Goal: Manage account settings: Manage account settings

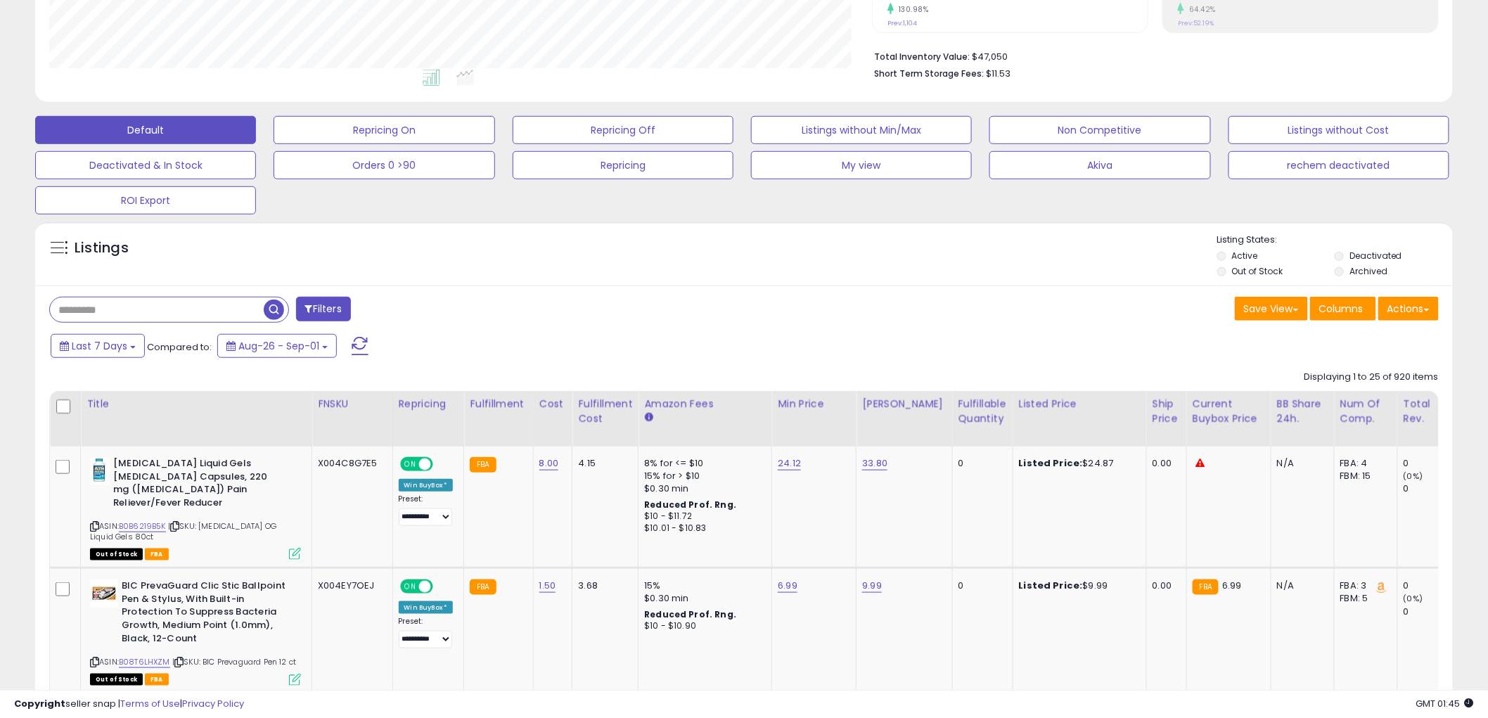
scroll to position [234, 0]
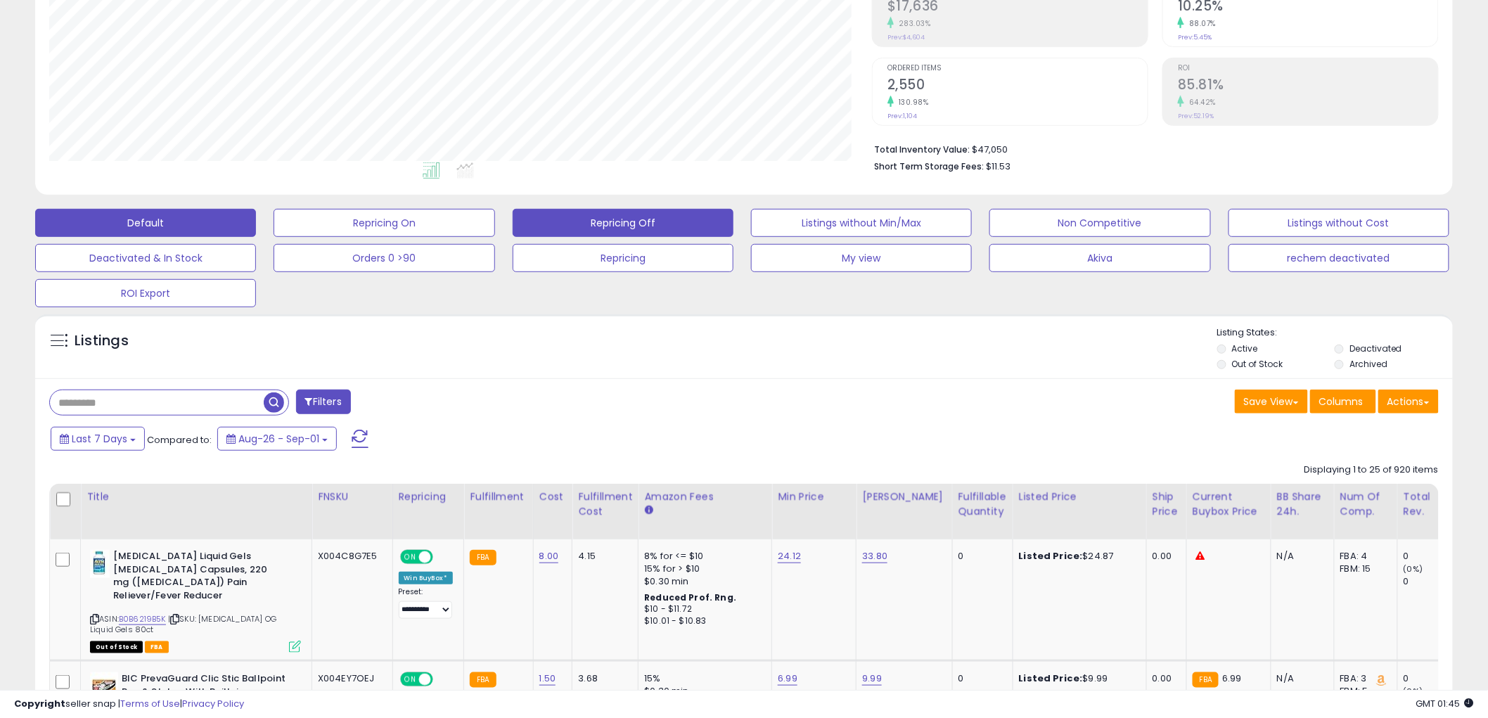
click at [603, 226] on button "Repricing Off" at bounding box center [623, 223] width 221 height 28
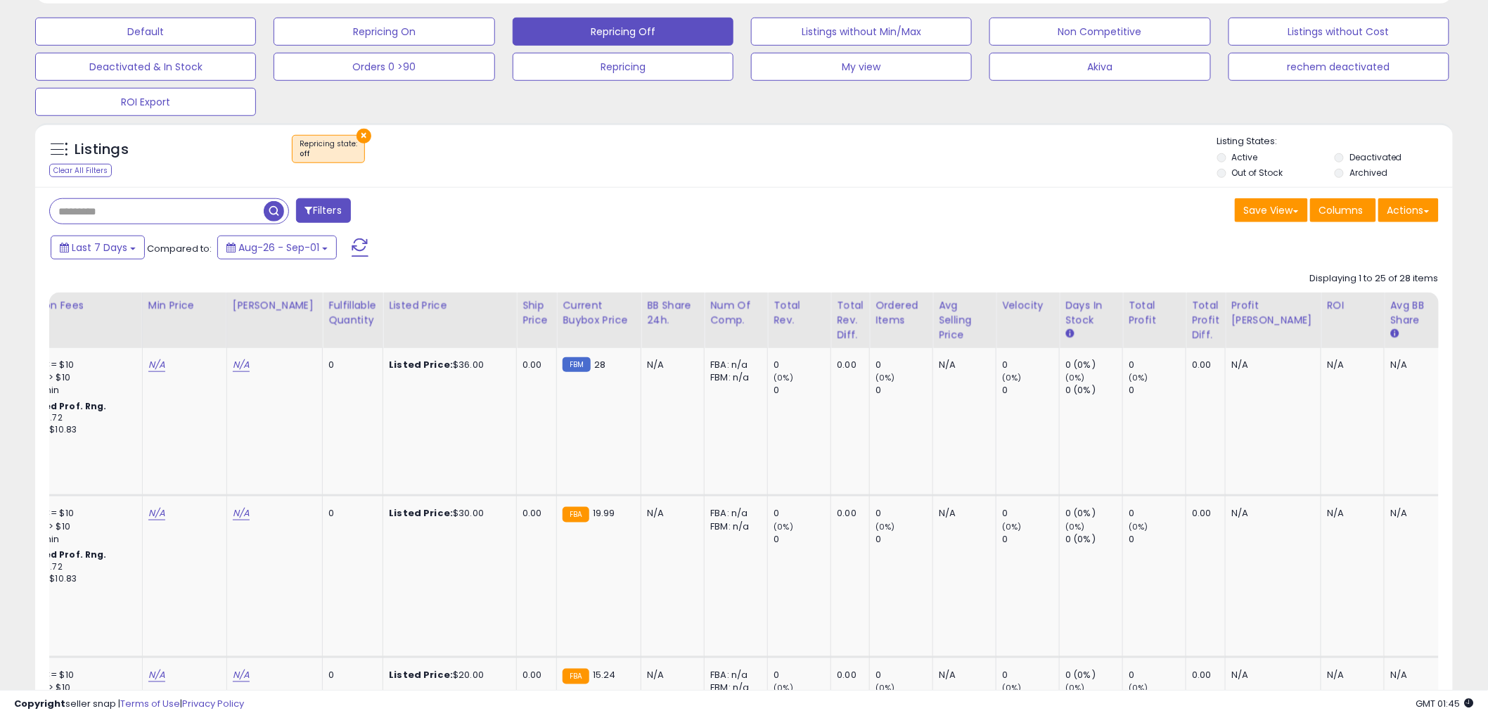
scroll to position [0, 0]
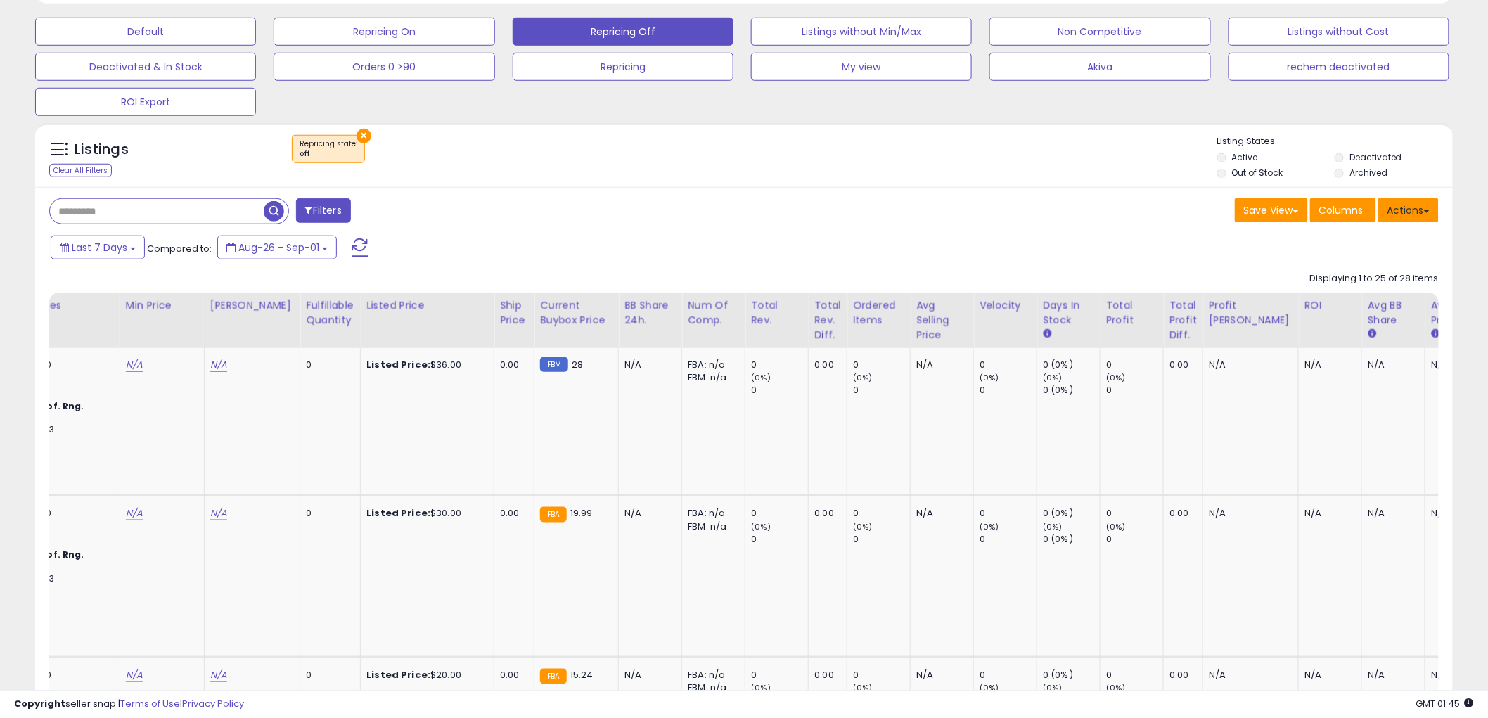
click at [1408, 208] on button "Actions" at bounding box center [1408, 210] width 60 height 24
click at [1348, 201] on button "Columns" at bounding box center [1343, 210] width 66 height 24
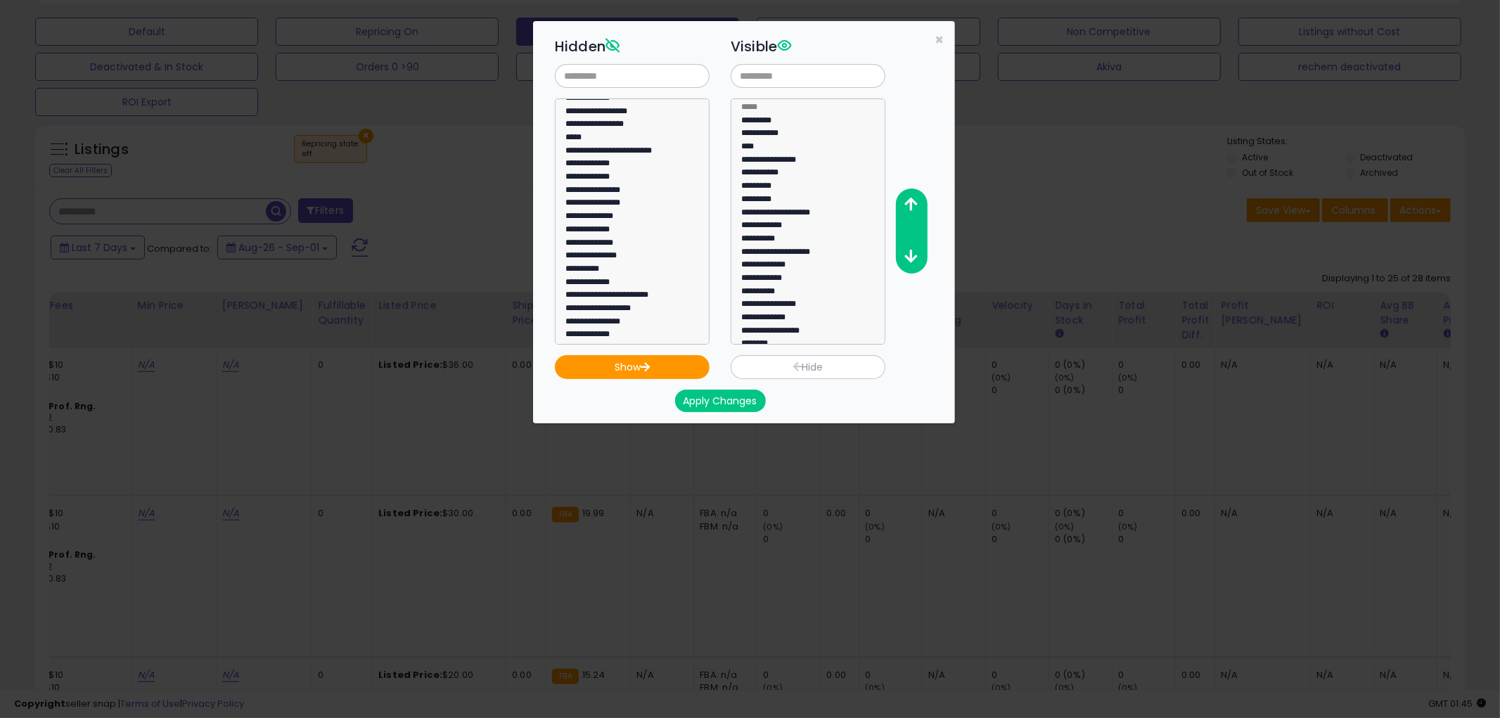
scroll to position [312, 0]
select select "**********"
click at [599, 178] on option "**********" at bounding box center [626, 178] width 124 height 13
click at [650, 361] on button "Show" at bounding box center [632, 367] width 155 height 24
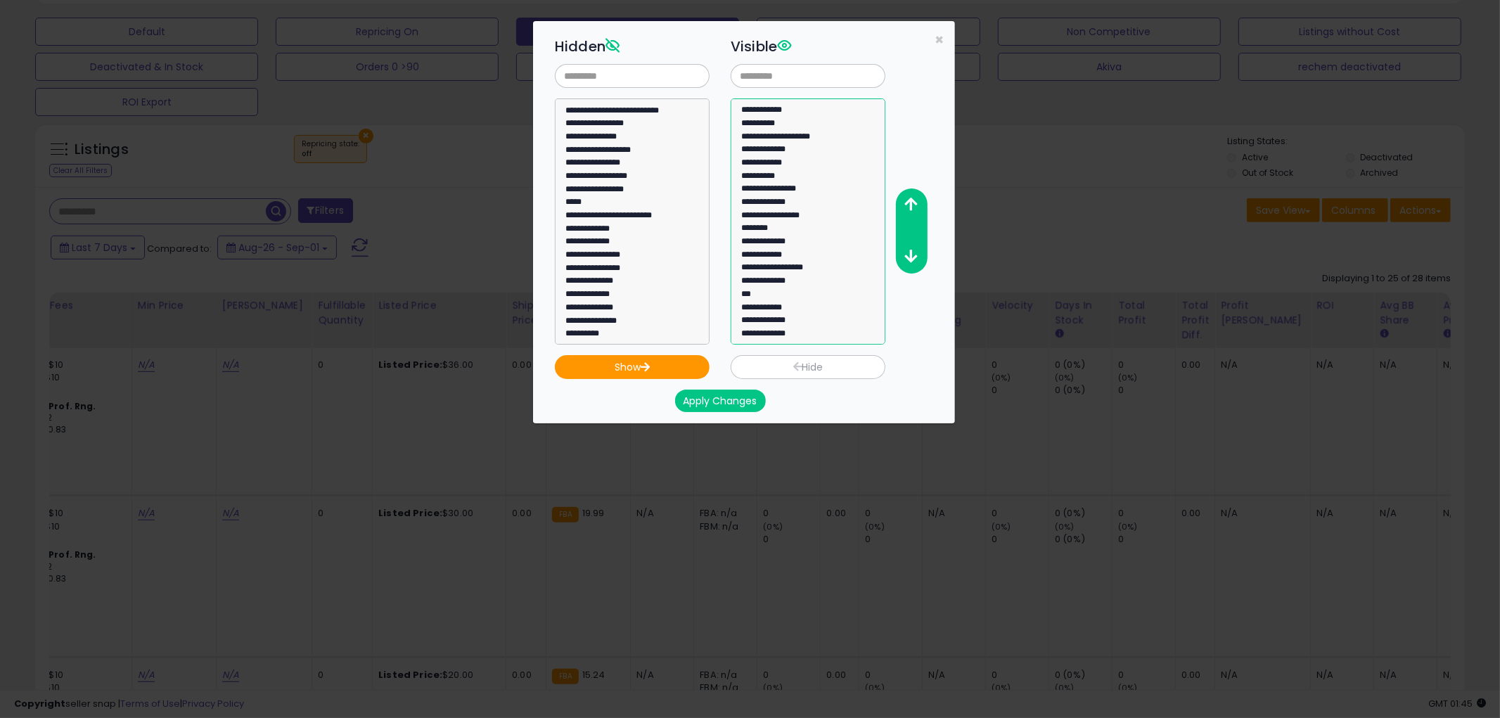
click at [817, 337] on option "**********" at bounding box center [802, 335] width 124 height 13
click at [905, 202] on icon "button" at bounding box center [911, 204] width 13 height 15
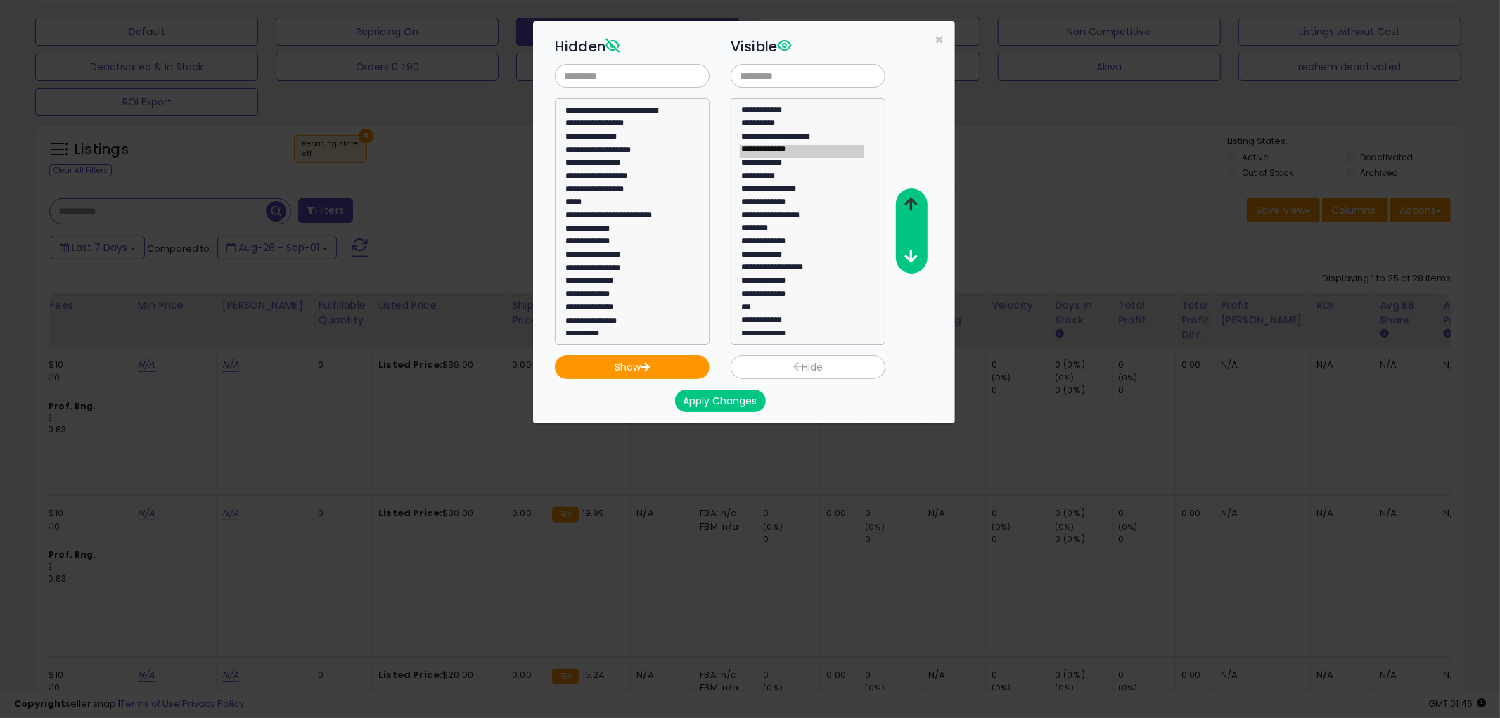
click at [905, 202] on icon "button" at bounding box center [911, 204] width 13 height 15
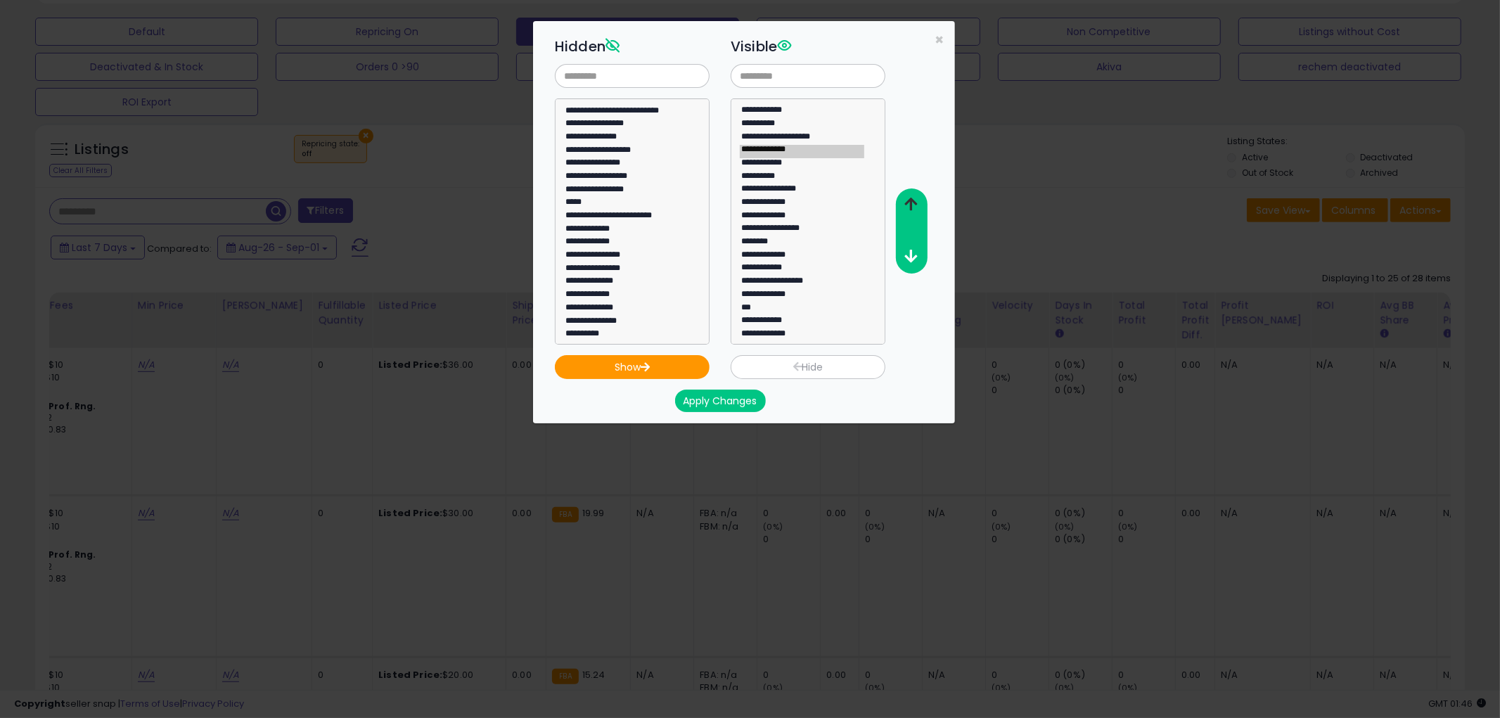
click at [905, 202] on icon "button" at bounding box center [911, 204] width 13 height 15
click at [905, 201] on icon "button" at bounding box center [911, 204] width 13 height 15
click at [906, 201] on icon "button" at bounding box center [911, 204] width 13 height 15
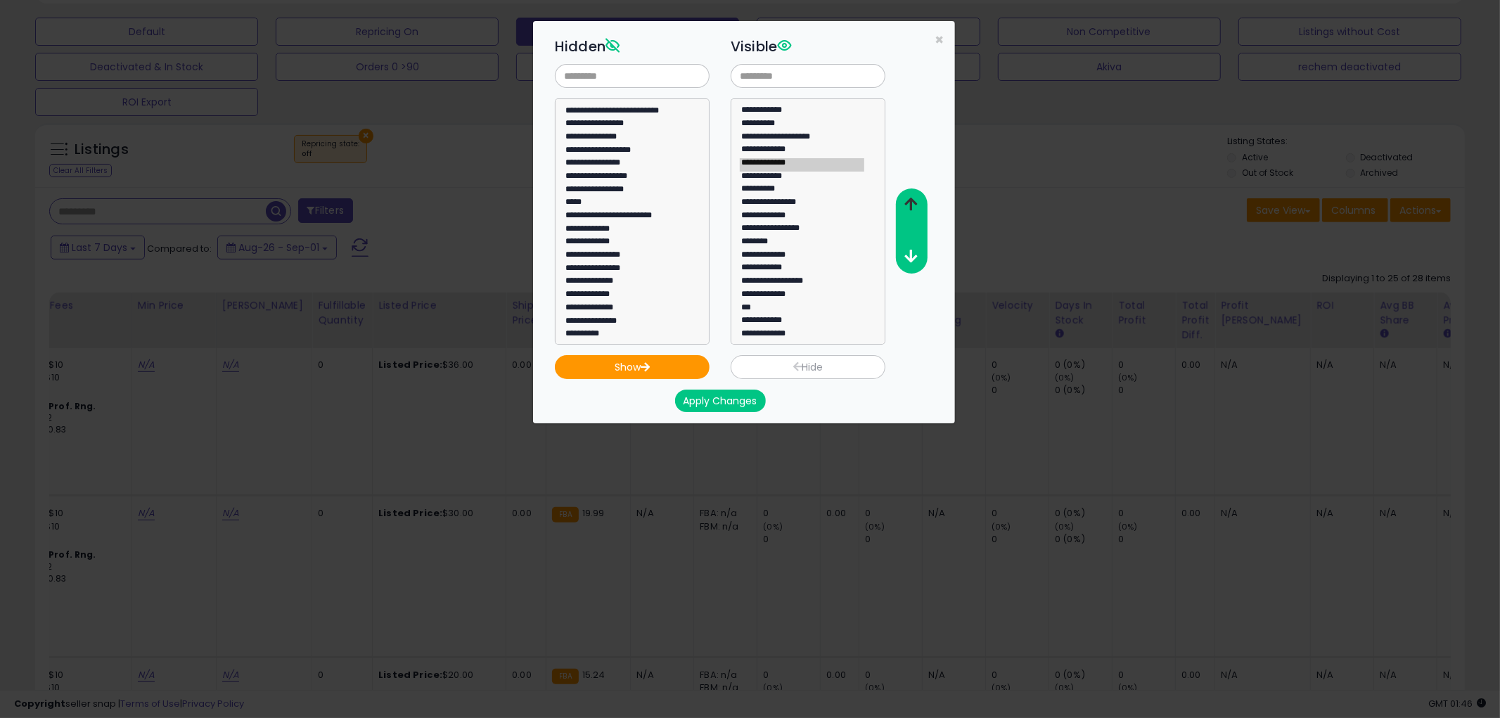
click at [906, 200] on icon "button" at bounding box center [911, 204] width 13 height 15
click at [907, 200] on icon "button" at bounding box center [911, 204] width 13 height 15
drag, startPoint x: 823, startPoint y: 197, endPoint x: 816, endPoint y: 174, distance: 23.6
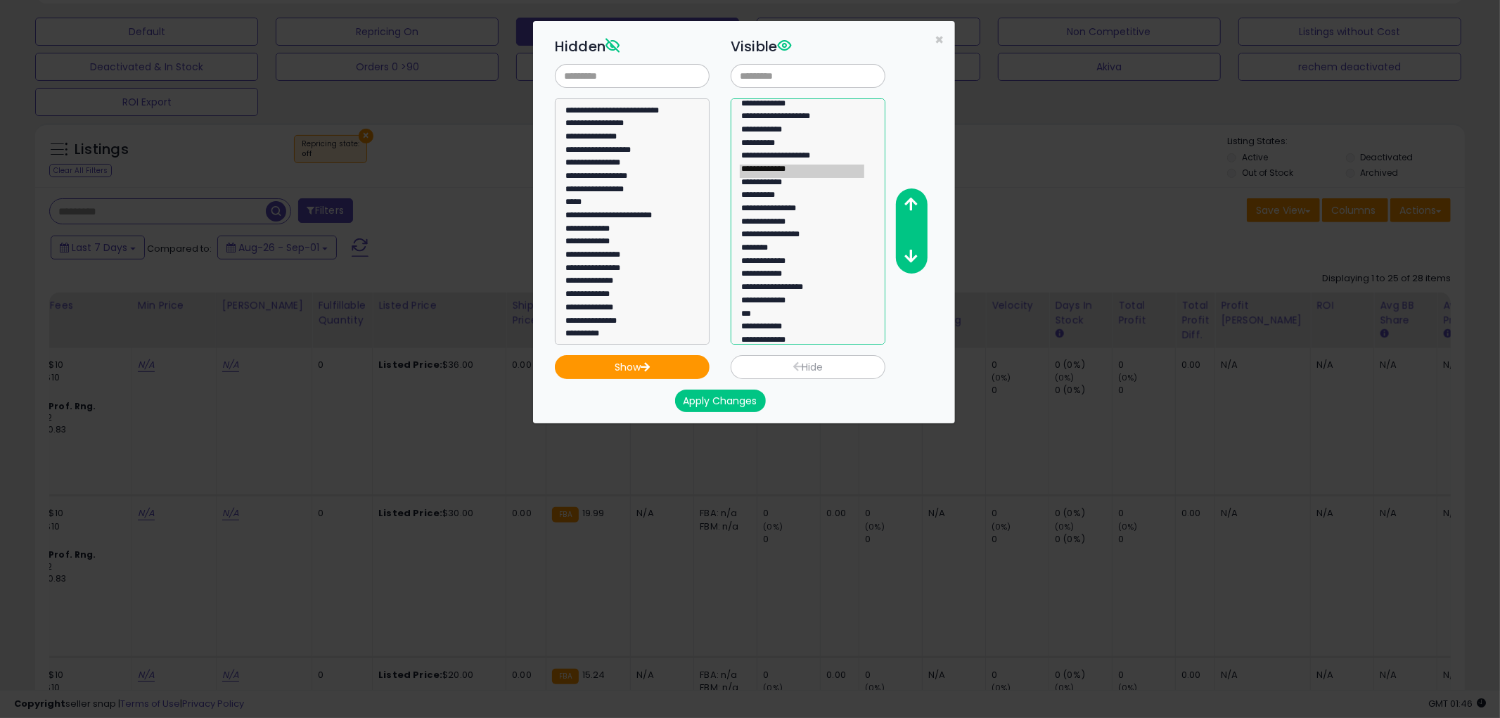
select select "**********"
click at [816, 174] on select "**********" at bounding box center [807, 221] width 155 height 246
click at [907, 198] on icon "button" at bounding box center [911, 204] width 13 height 15
click at [908, 201] on icon "button" at bounding box center [911, 204] width 13 height 15
click at [740, 394] on button "Apply Changes" at bounding box center [720, 401] width 91 height 22
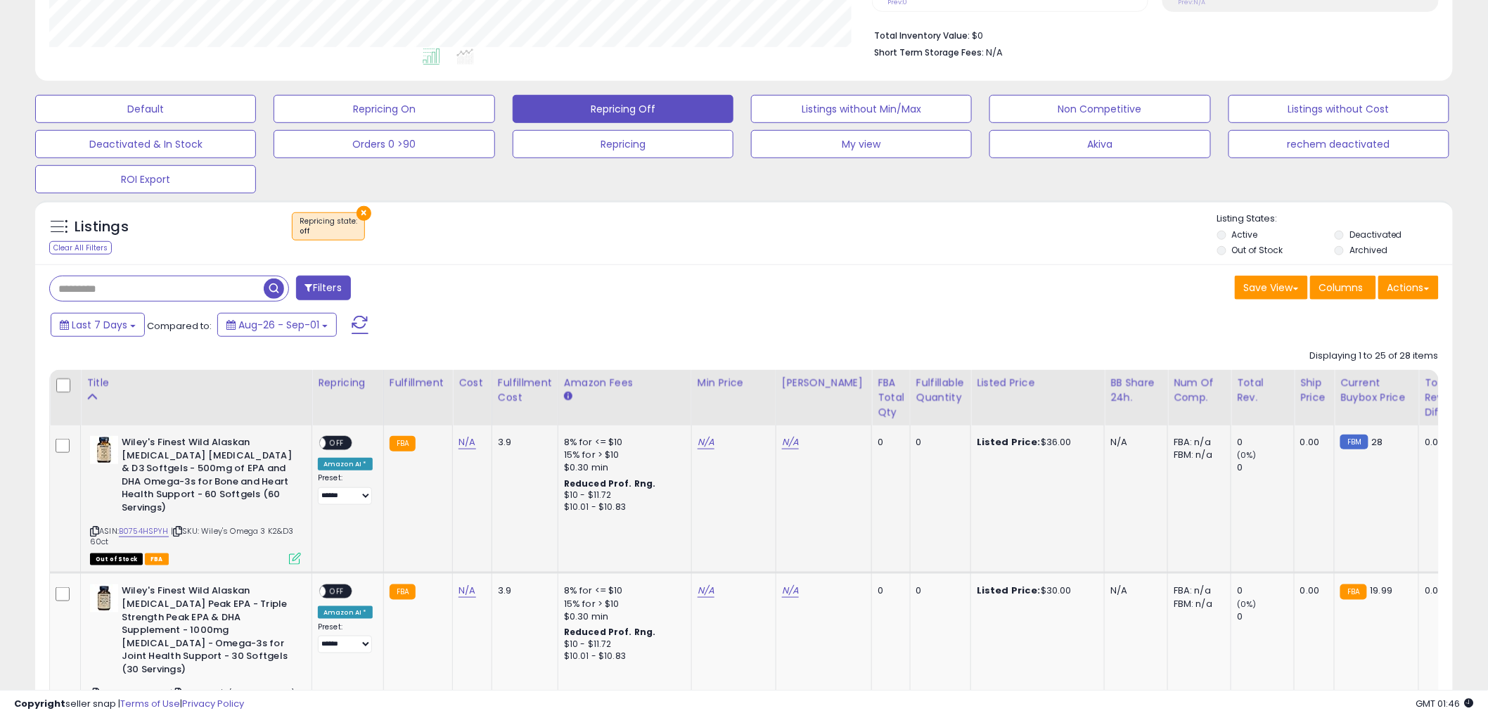
scroll to position [288, 823]
click at [934, 392] on div "Fulfillable Quantity" at bounding box center [940, 390] width 49 height 30
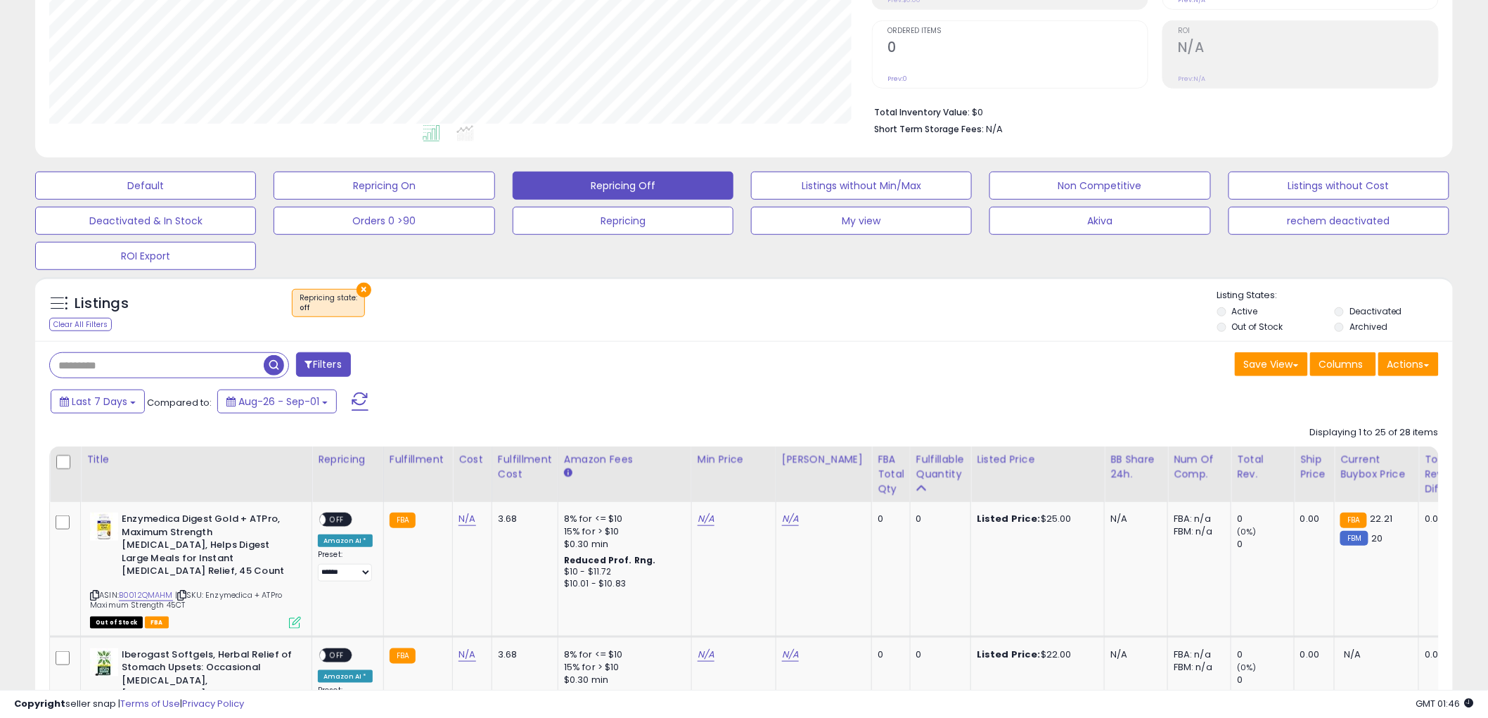
scroll to position [270, 0]
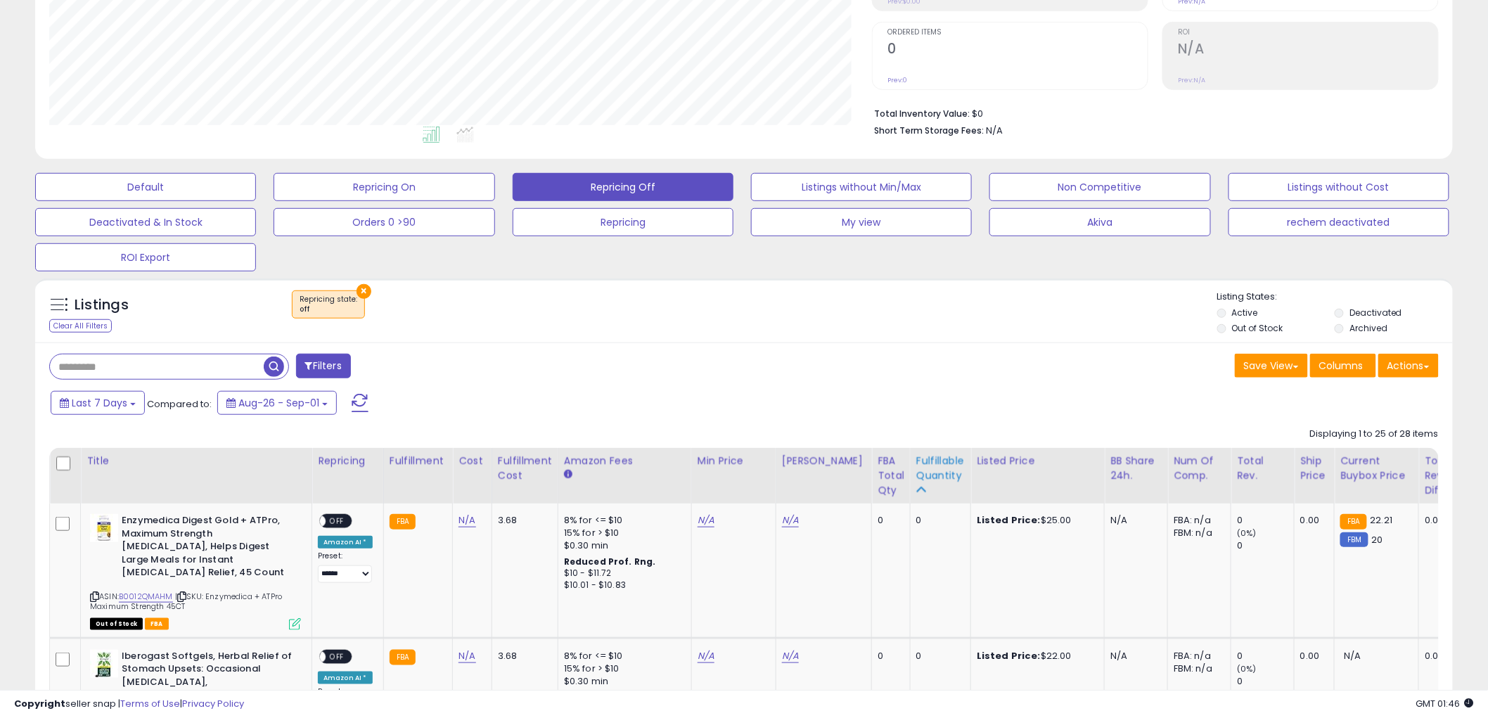
click at [940, 479] on div "Fulfillable Quantity" at bounding box center [940, 468] width 49 height 30
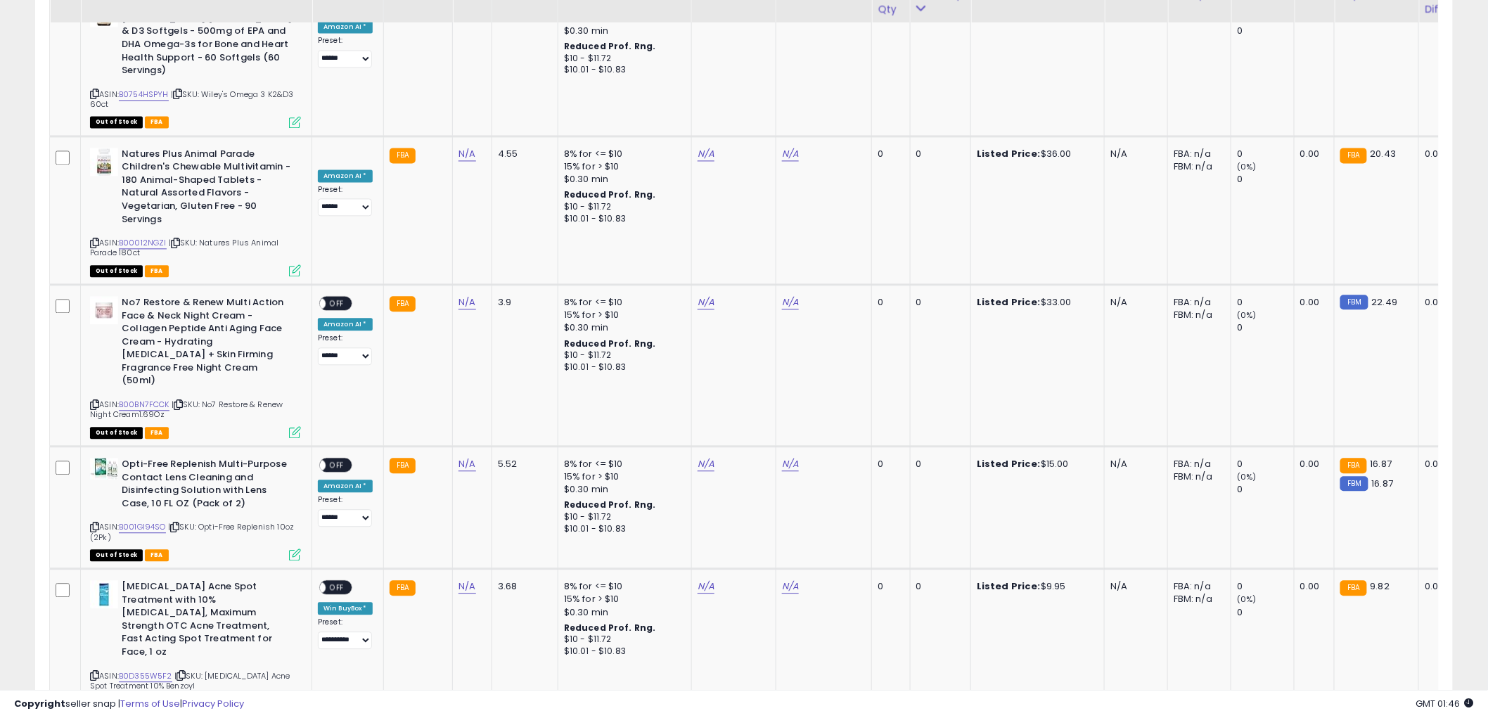
scroll to position [3463, 0]
